Goal: Check status

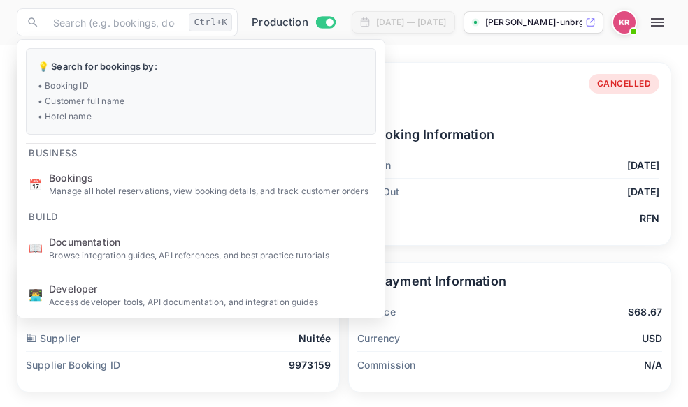
click at [539, 145] on div "Booking Information Check In [DATE] Check Out [DATE] Tag RFN" at bounding box center [498, 172] width 321 height 117
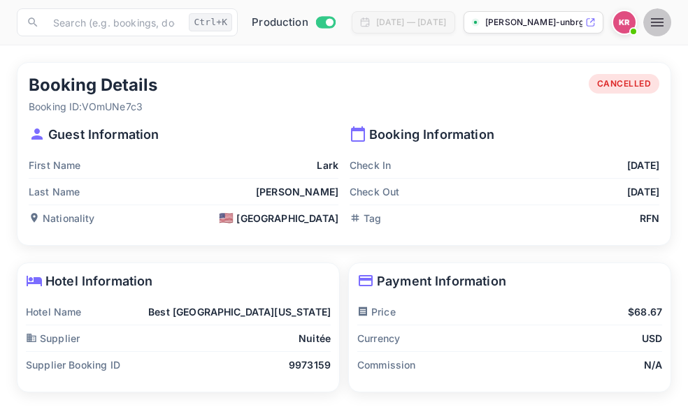
click at [665, 24] on icon "button" at bounding box center [656, 22] width 17 height 17
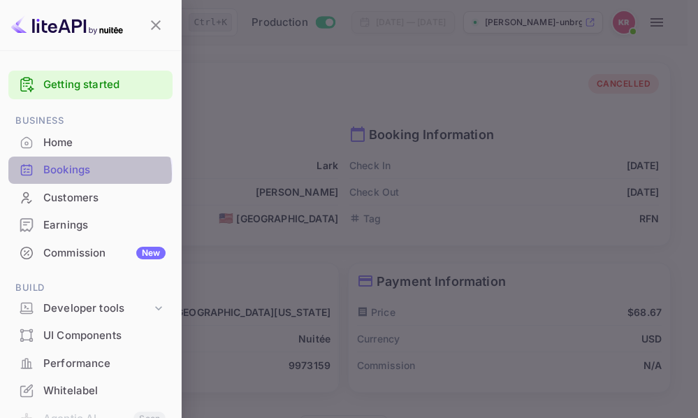
click at [89, 173] on div "Bookings" at bounding box center [104, 170] width 122 height 16
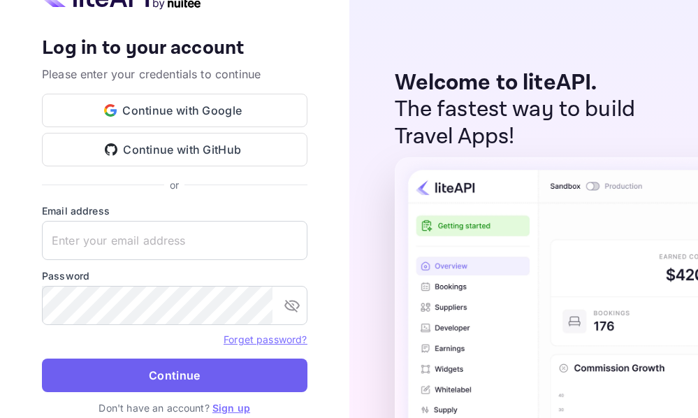
type input "[EMAIL_ADDRESS][DOMAIN_NAME]"
click at [177, 382] on button "Continue" at bounding box center [175, 375] width 266 height 34
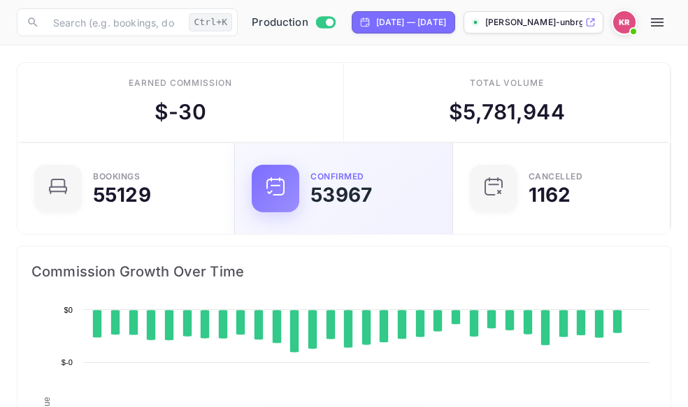
scroll to position [217, 310]
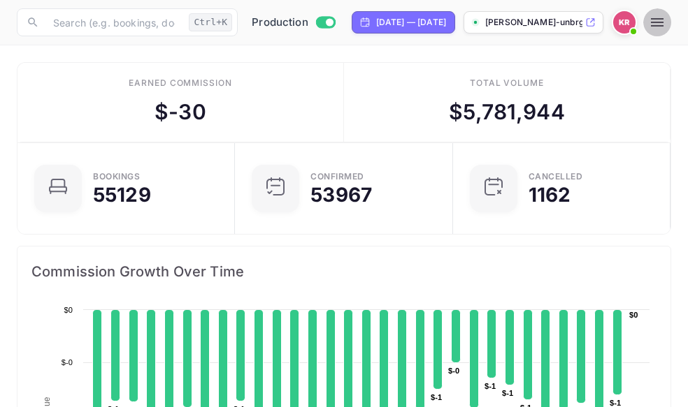
click at [663, 22] on icon "button" at bounding box center [656, 22] width 13 height 8
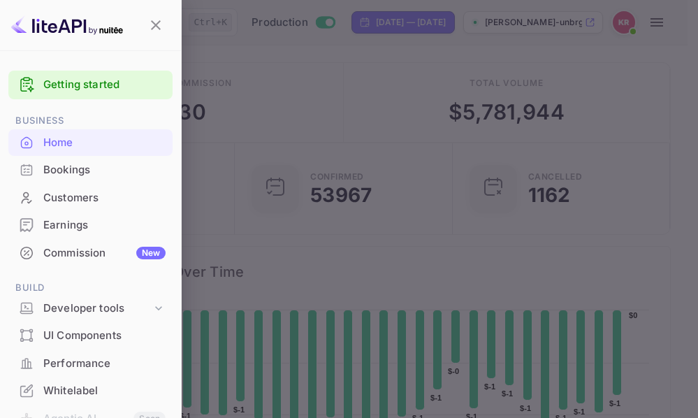
click at [74, 168] on div "Bookings" at bounding box center [104, 170] width 122 height 16
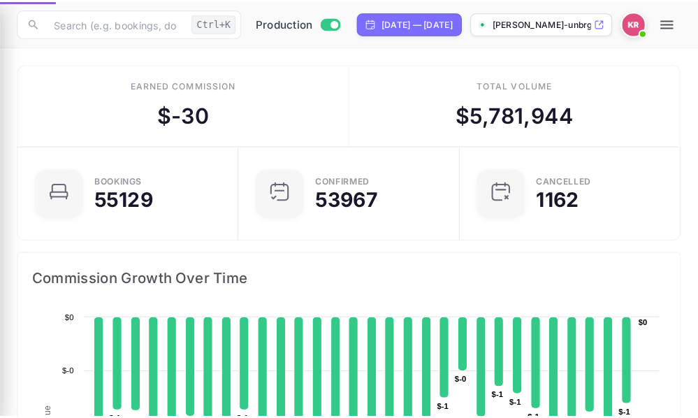
scroll to position [11, 11]
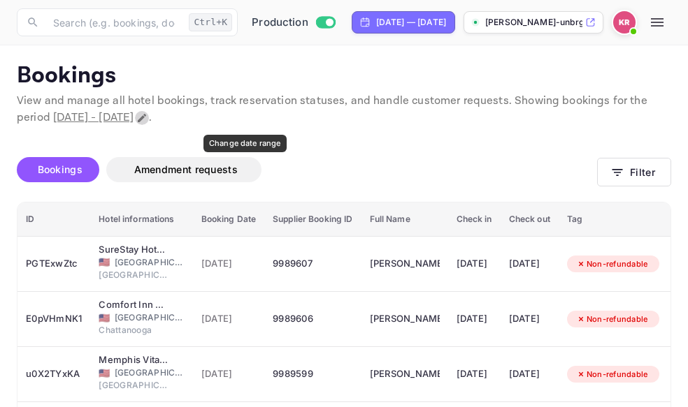
click at [147, 115] on icon "Change date range" at bounding box center [141, 117] width 11 height 11
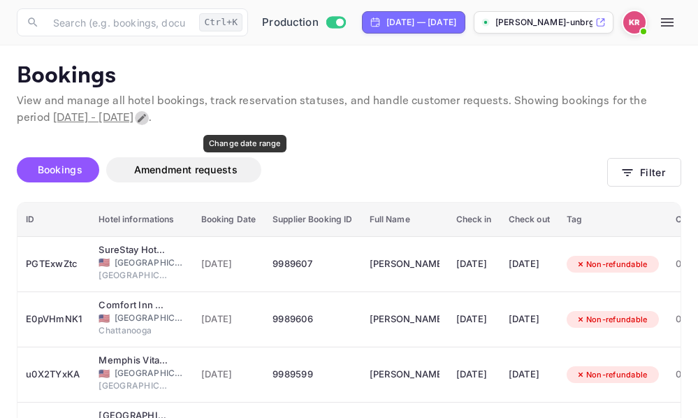
select select "8"
select select "2025"
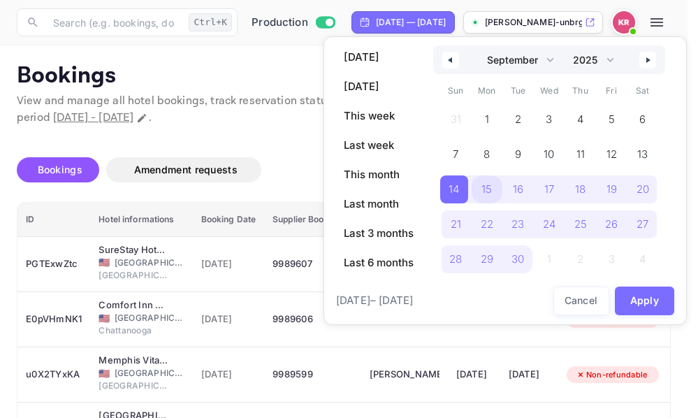
click at [490, 189] on span "15" at bounding box center [486, 189] width 10 height 25
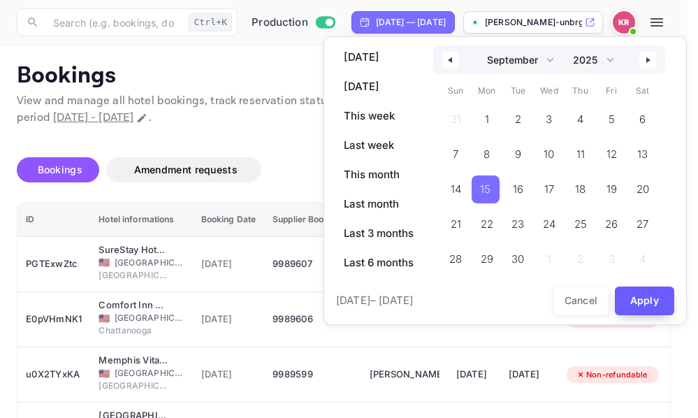
click at [660, 300] on button "Apply" at bounding box center [645, 300] width 60 height 29
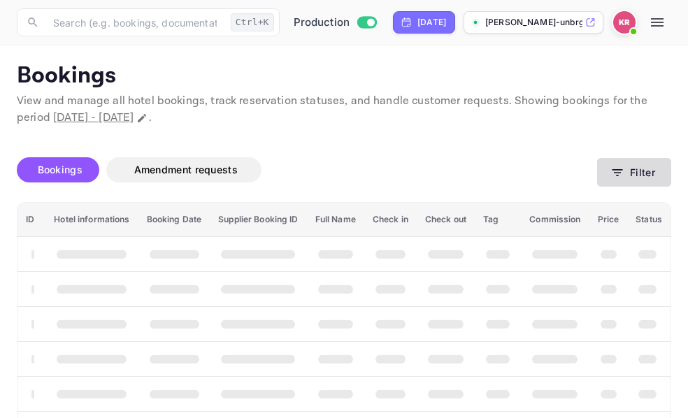
click at [617, 170] on icon "button" at bounding box center [617, 173] width 14 height 14
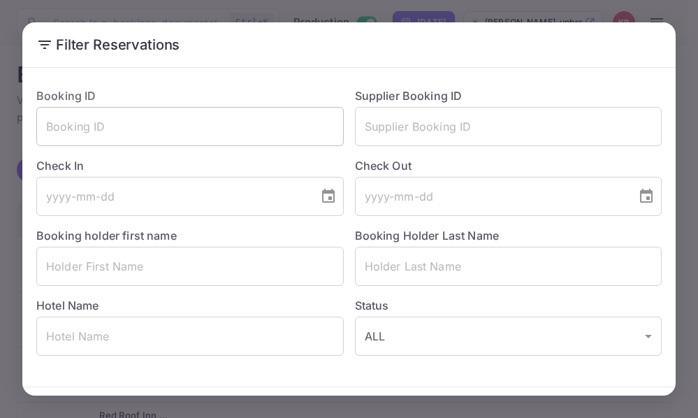
click at [49, 131] on input "text" at bounding box center [189, 126] width 307 height 39
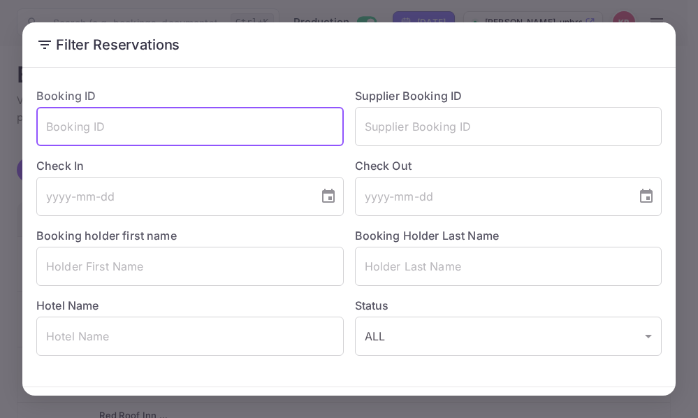
paste input "BLf2WjXm-"
click at [49, 130] on input "BLf2WjXm-" at bounding box center [189, 126] width 307 height 39
click at [110, 126] on input "BLf2WjXm-" at bounding box center [189, 126] width 307 height 39
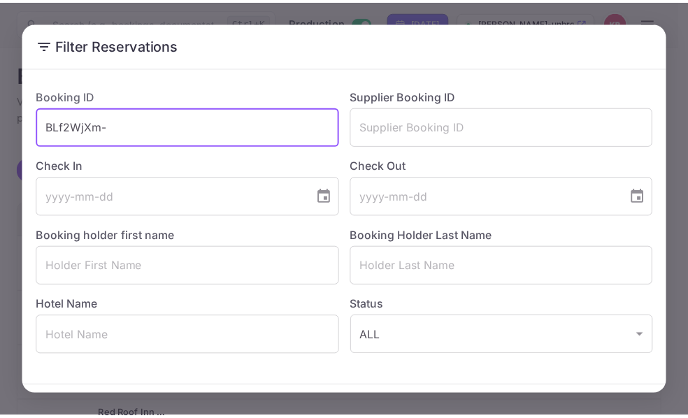
scroll to position [50, 0]
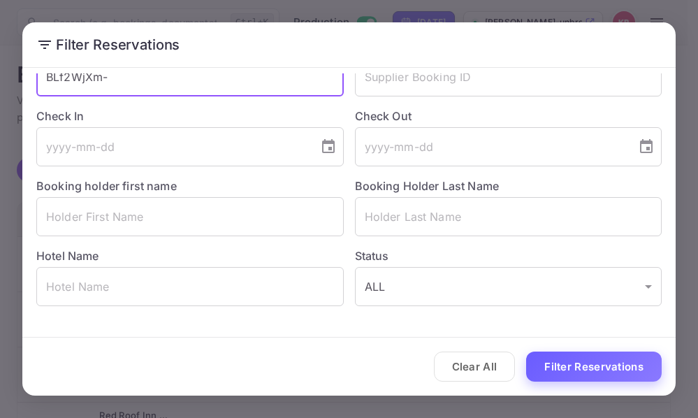
type input "BLf2WjXm-"
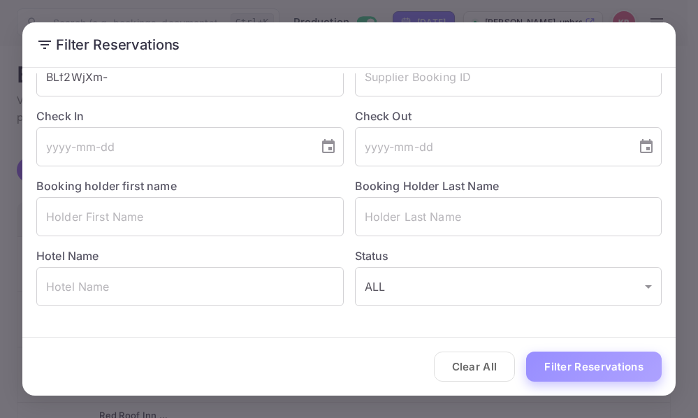
click at [590, 363] on button "Filter Reservations" at bounding box center [594, 366] width 136 height 30
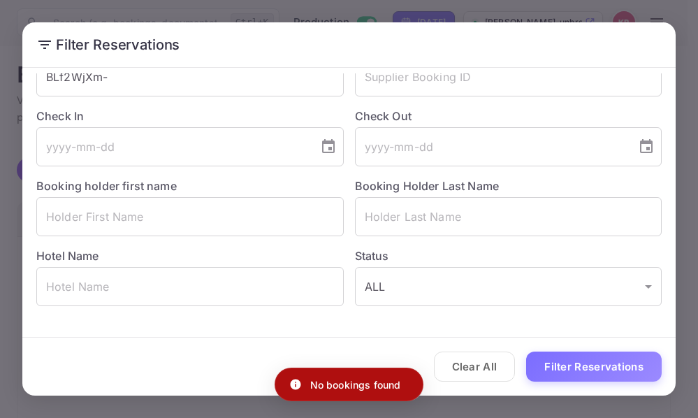
click at [681, 18] on div "Filter Reservations Booking ID BLf2WjXm- ​ Supplier Booking ID ​ Check In ​ Che…" at bounding box center [349, 209] width 698 height 418
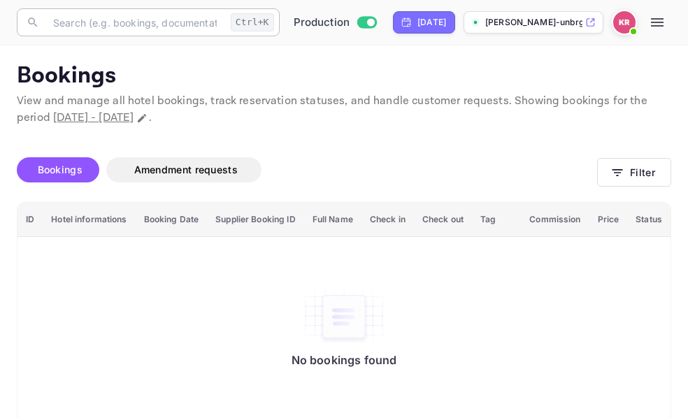
click at [66, 23] on input "text" at bounding box center [135, 22] width 180 height 28
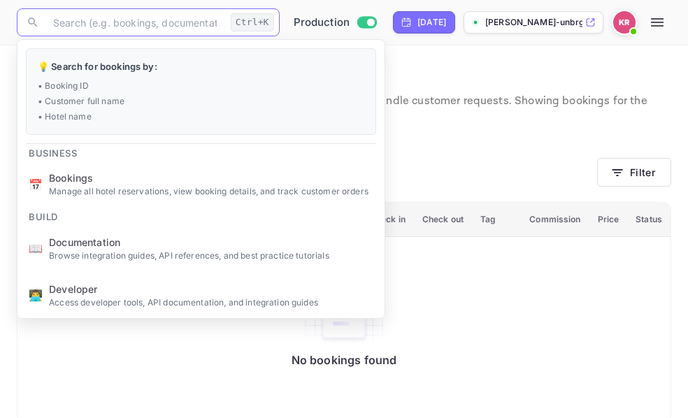
paste input "BLf2WjXm-"
type input "BLf2WjXm-"
